Goal: Task Accomplishment & Management: Use online tool/utility

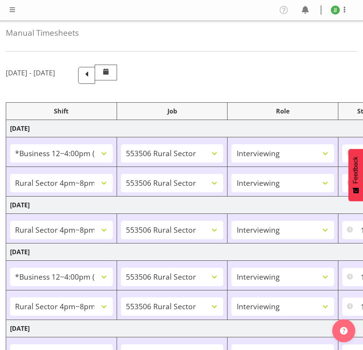
select select "81741"
select select "10587"
select select "47"
select select "81298"
select select "10587"
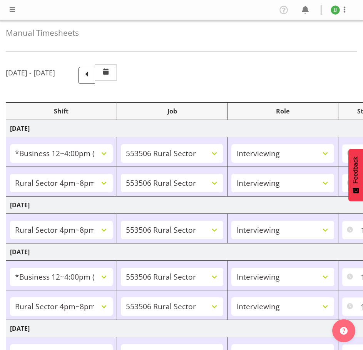
select select "47"
select select "81298"
select select "10587"
select select "47"
select select "81741"
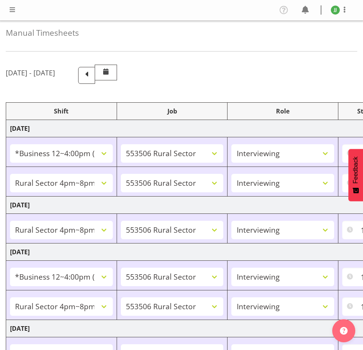
select select "10587"
select select "47"
select select "81298"
select select "10587"
select select "47"
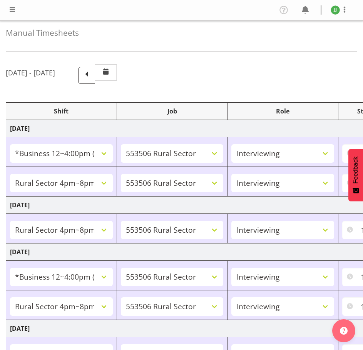
select select "81741"
select select "10587"
select select "47"
select select "81298"
select select "10587"
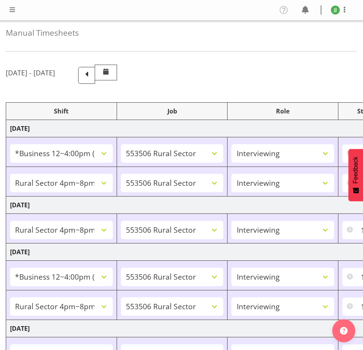
select select "47"
select select "81741"
select select "10587"
select select "47"
select select "81298"
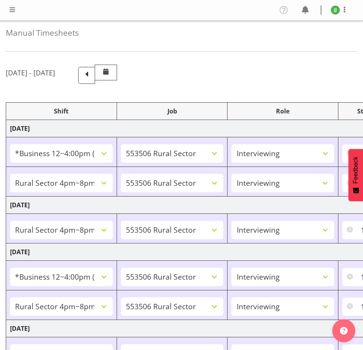
select select "10587"
select select "47"
select select "81299"
select select "10587"
select select "47"
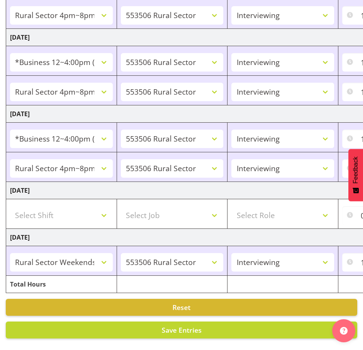
scroll to position [0, 182]
